Goal: Information Seeking & Learning: Learn about a topic

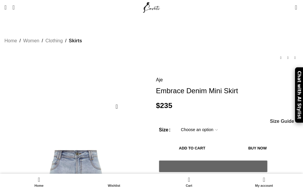
click at [7, 5] on span "Open mobile menu" at bounding box center [5, 7] width 2 height 6
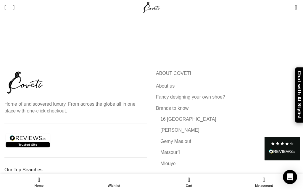
scroll to position [1956, 0]
click at [168, 83] on link "About us" at bounding box center [165, 86] width 19 height 7
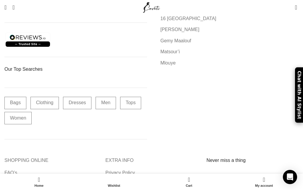
scroll to position [1488, 0]
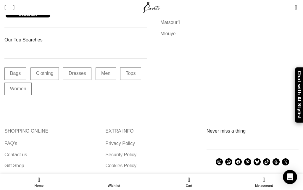
click at [19, 152] on link "Contact us" at bounding box center [15, 155] width 23 height 7
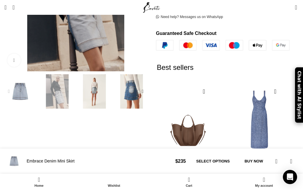
click at [56, 88] on img "2 / 6" at bounding box center [57, 91] width 34 height 34
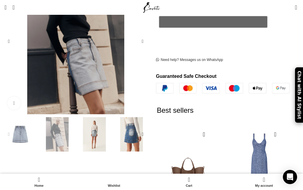
scroll to position [150, 0]
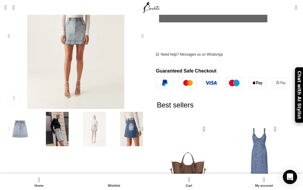
click at [94, 118] on img "3 / 6" at bounding box center [94, 129] width 34 height 34
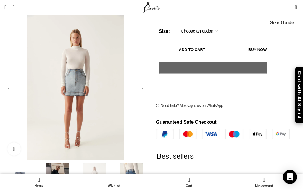
scroll to position [0, 191]
